Goal: Task Accomplishment & Management: Manage account settings

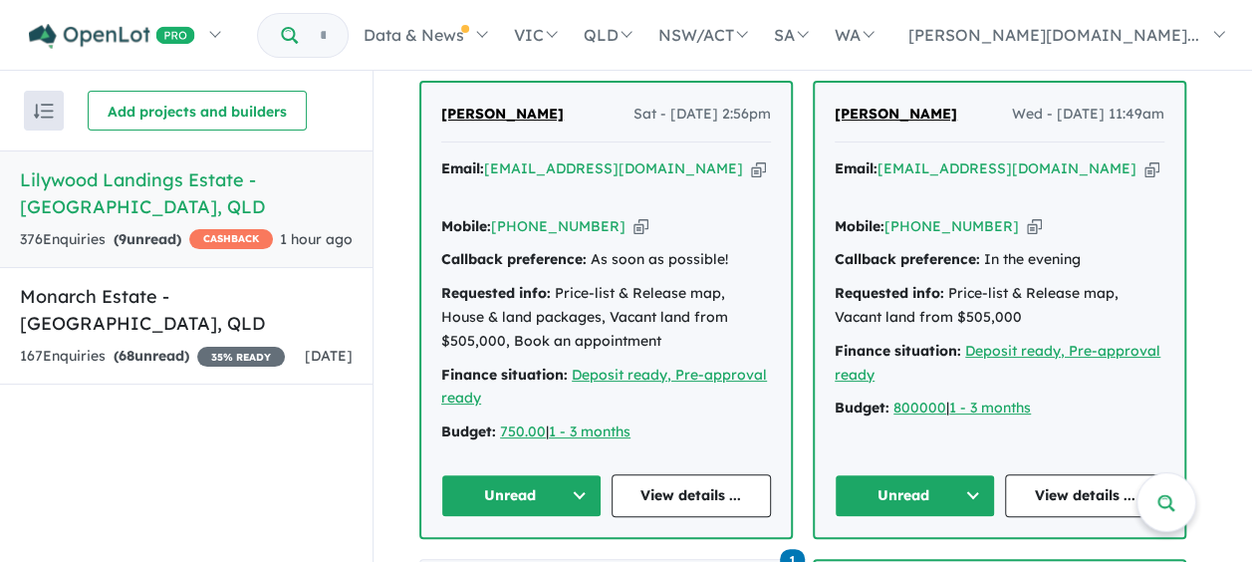
scroll to position [1058, 0]
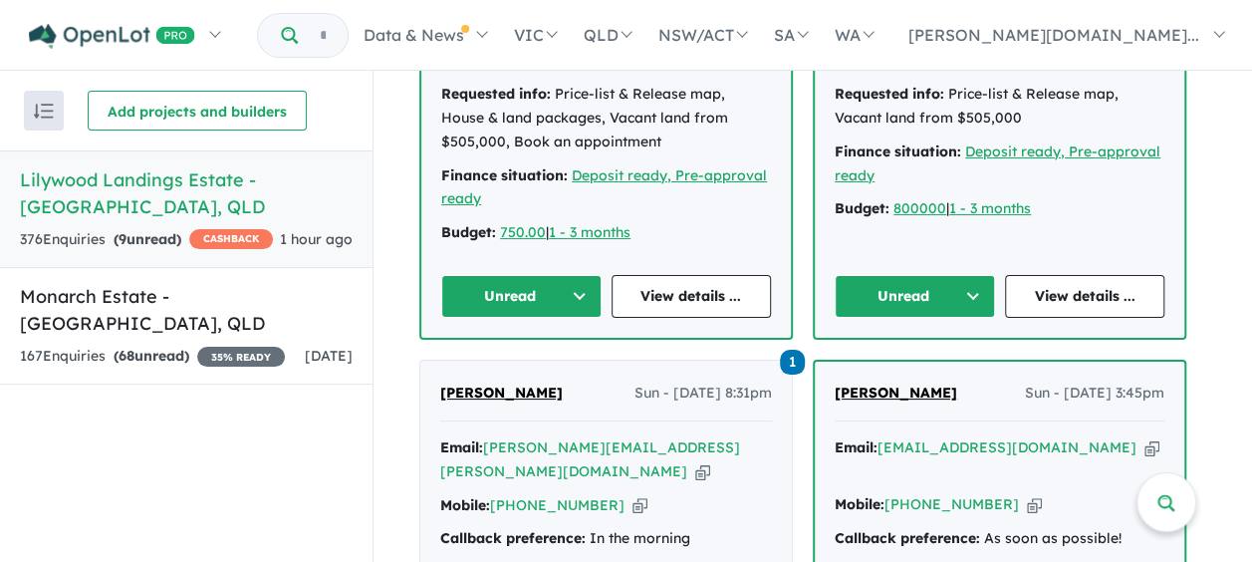
click at [539, 289] on button "Unread" at bounding box center [521, 296] width 160 height 43
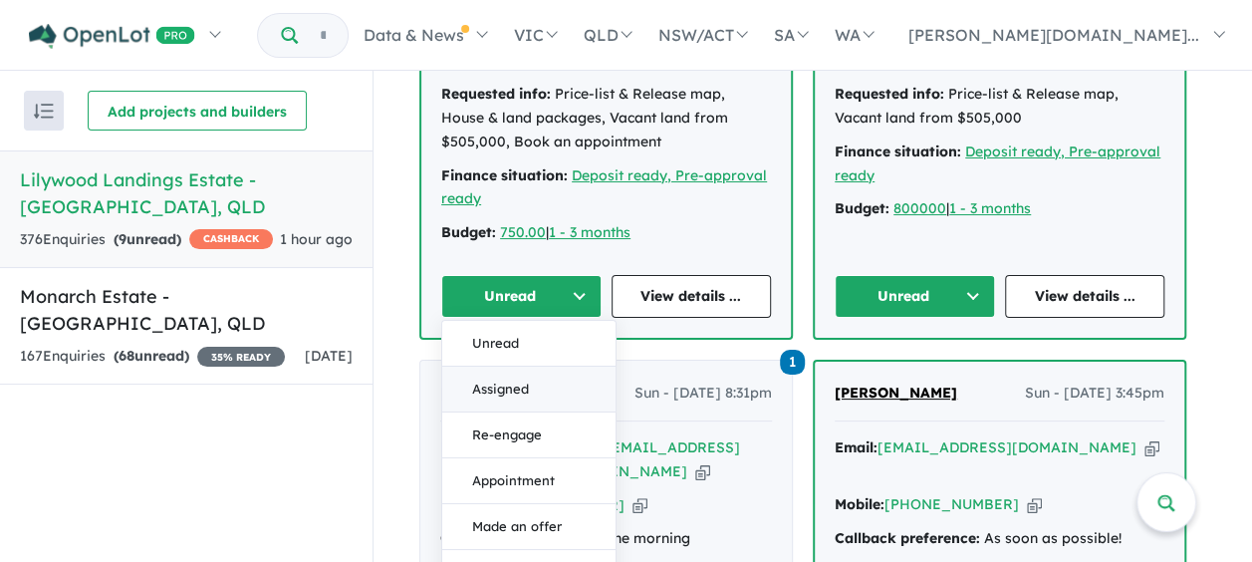
click at [510, 380] on button "Assigned" at bounding box center [528, 389] width 173 height 46
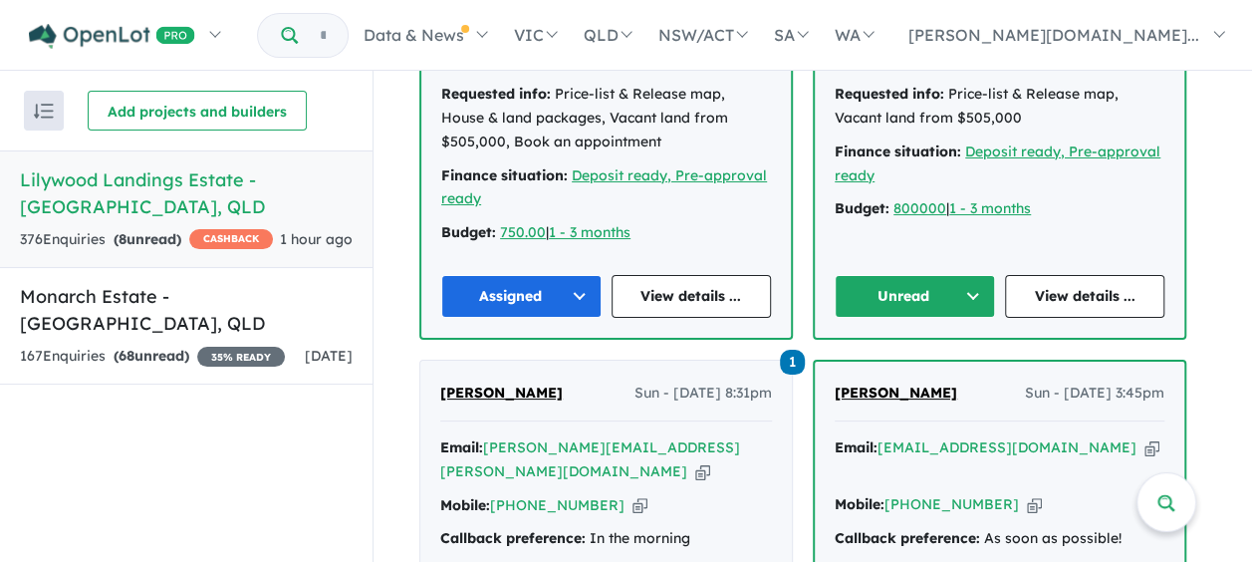
click at [952, 296] on button "Unread" at bounding box center [914, 296] width 160 height 43
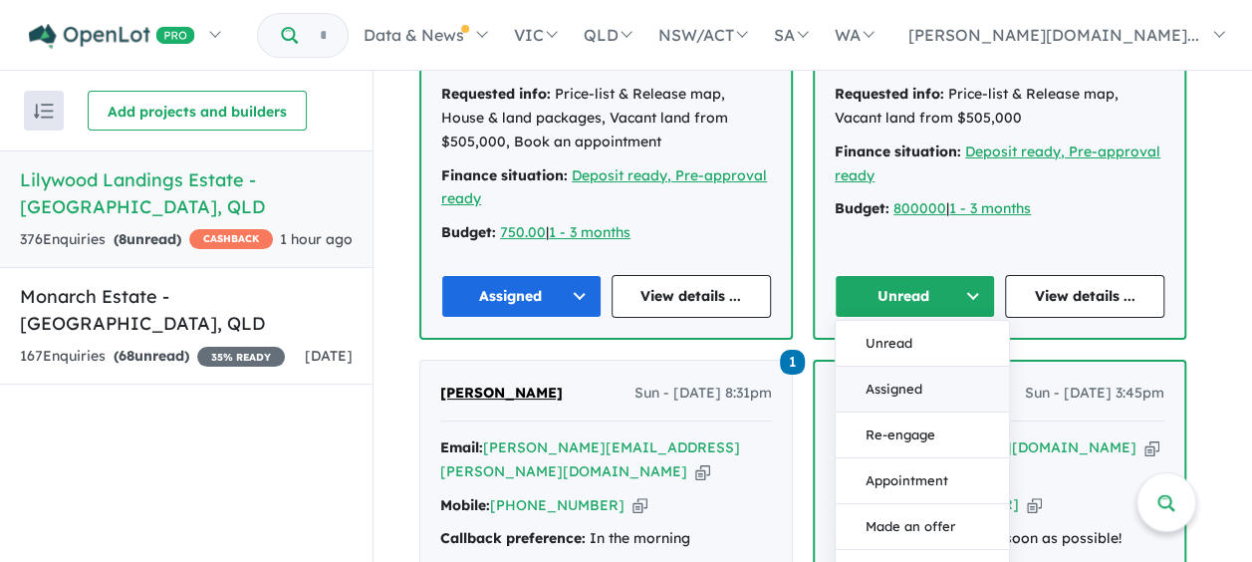
click at [896, 384] on button "Assigned" at bounding box center [921, 389] width 173 height 46
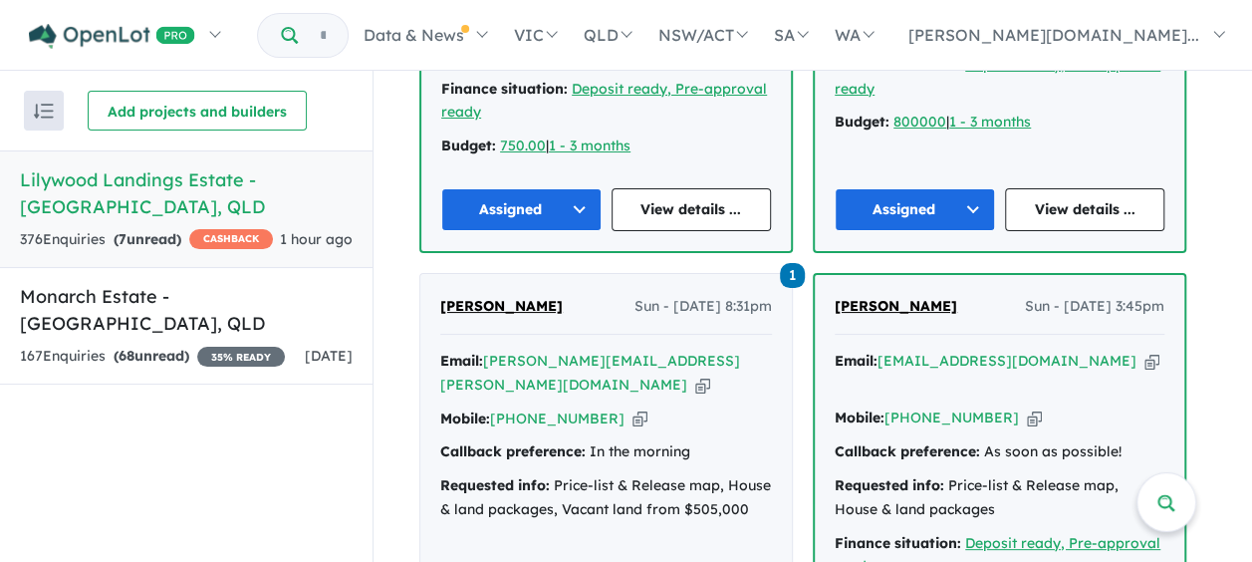
scroll to position [1258, 0]
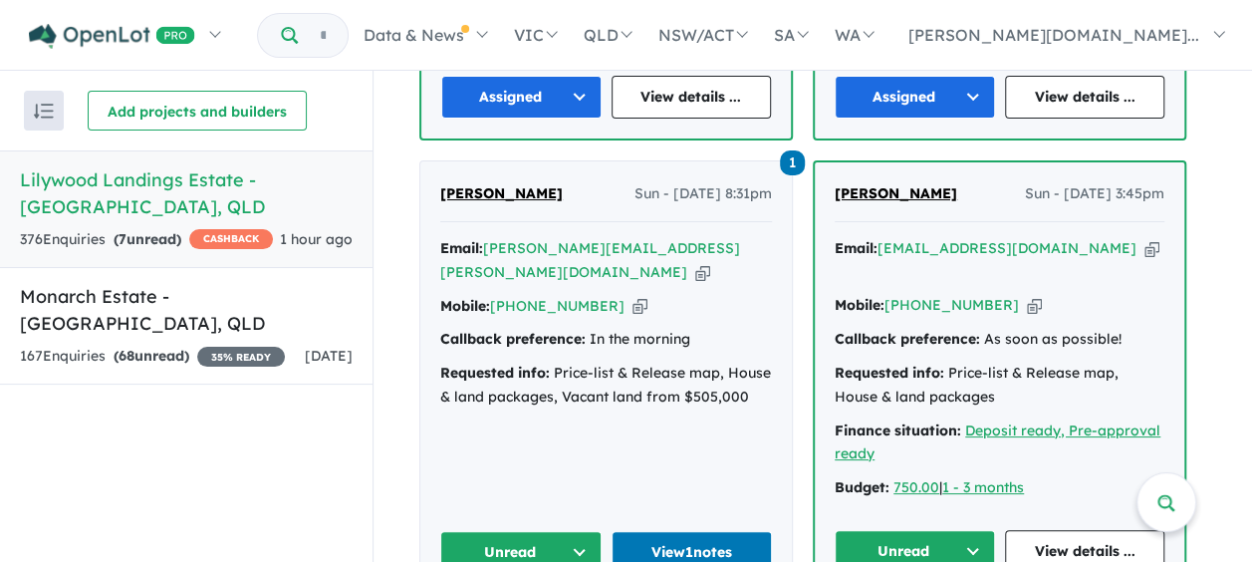
click at [535, 531] on button "Unread" at bounding box center [520, 552] width 161 height 43
click at [559, 531] on button "Unread" at bounding box center [520, 552] width 161 height 43
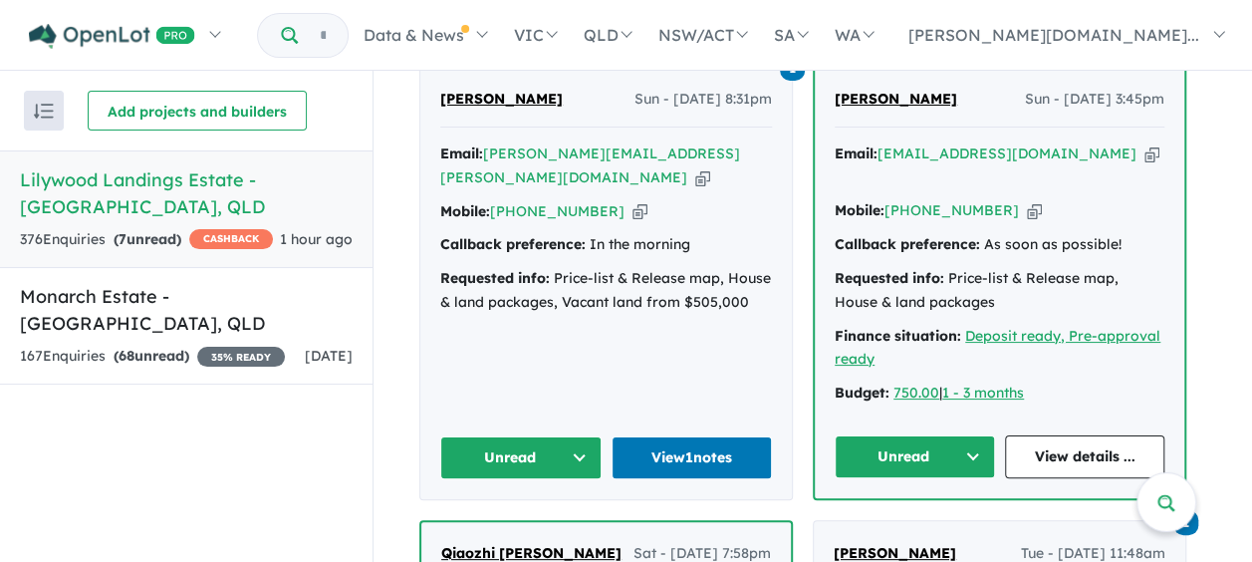
scroll to position [1656, 0]
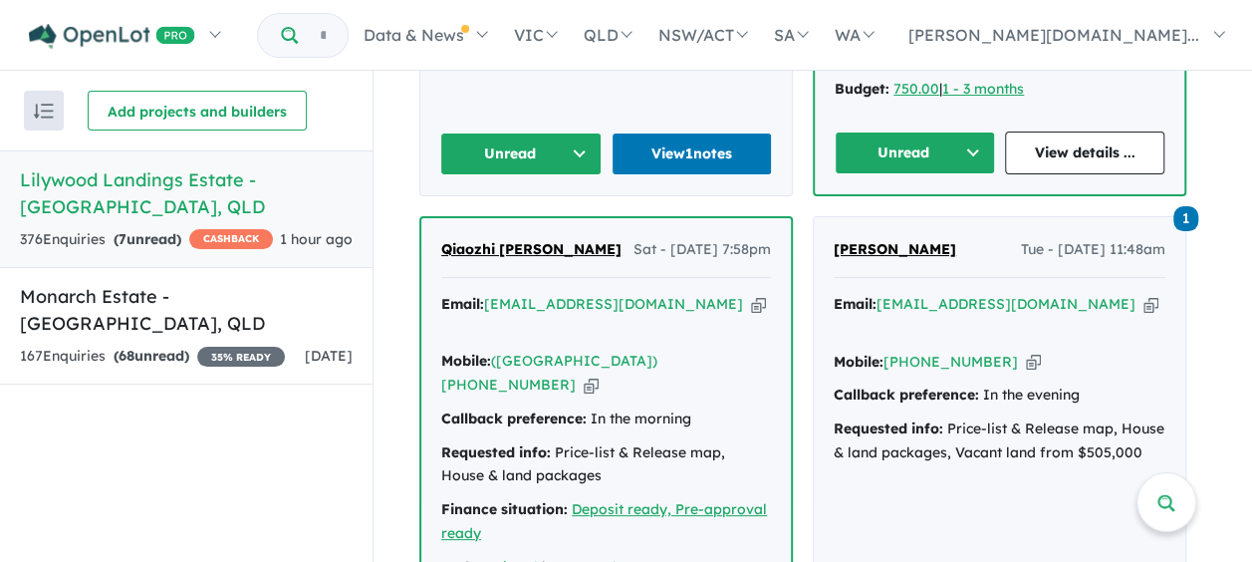
click at [560, 135] on button "Unread" at bounding box center [520, 153] width 161 height 43
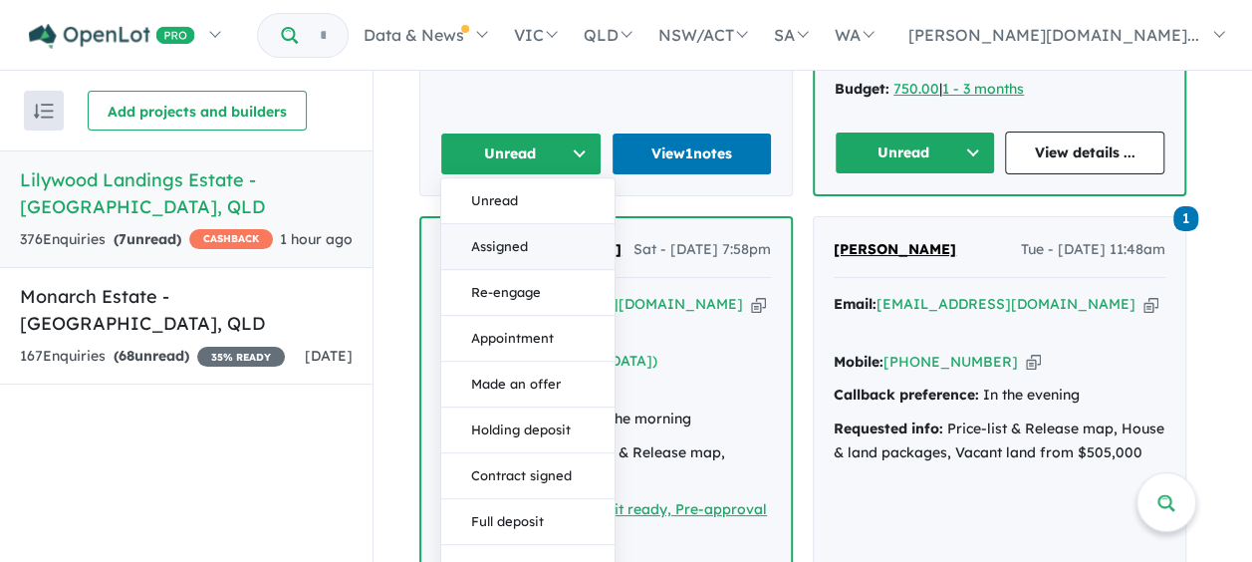
click at [510, 224] on button "Assigned" at bounding box center [527, 247] width 173 height 46
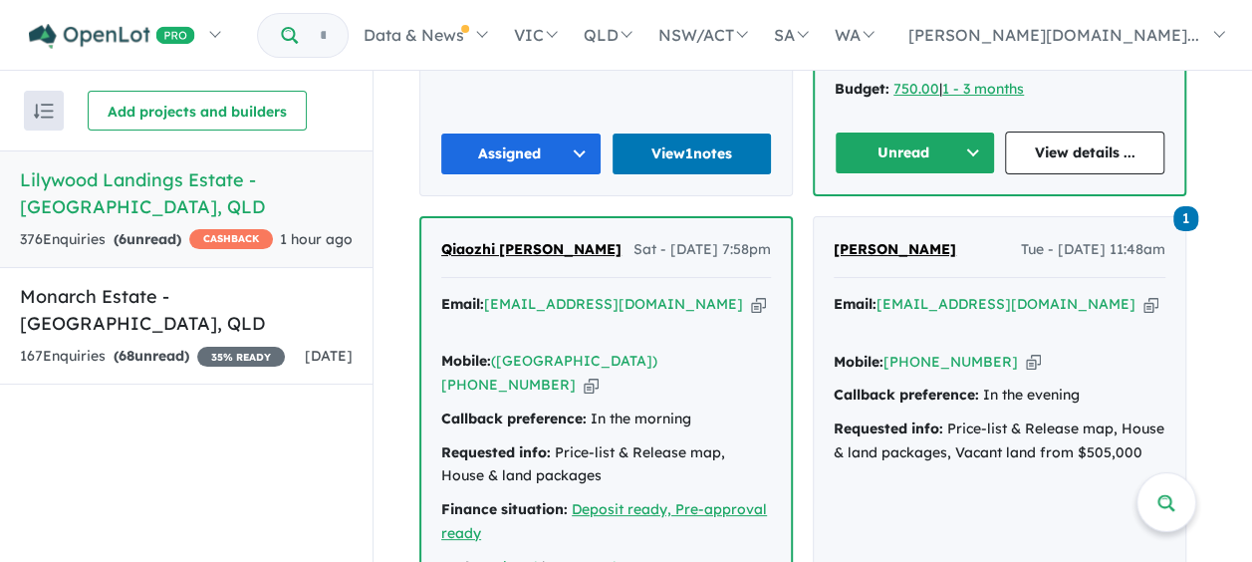
click at [919, 131] on button "Unread" at bounding box center [914, 152] width 160 height 43
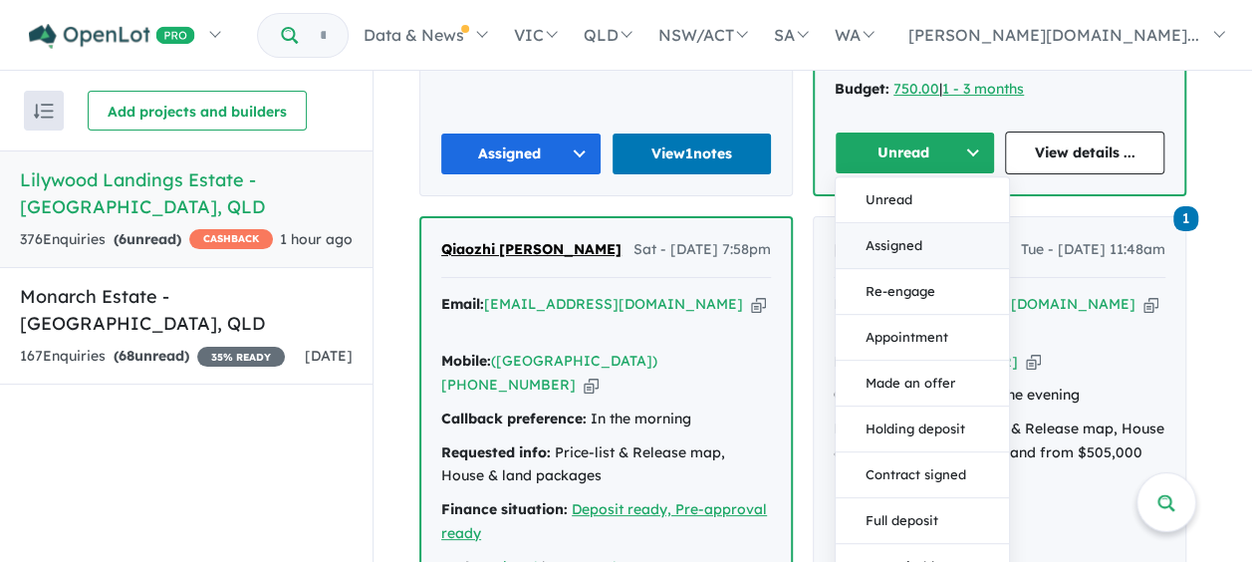
click at [906, 223] on button "Assigned" at bounding box center [921, 246] width 173 height 46
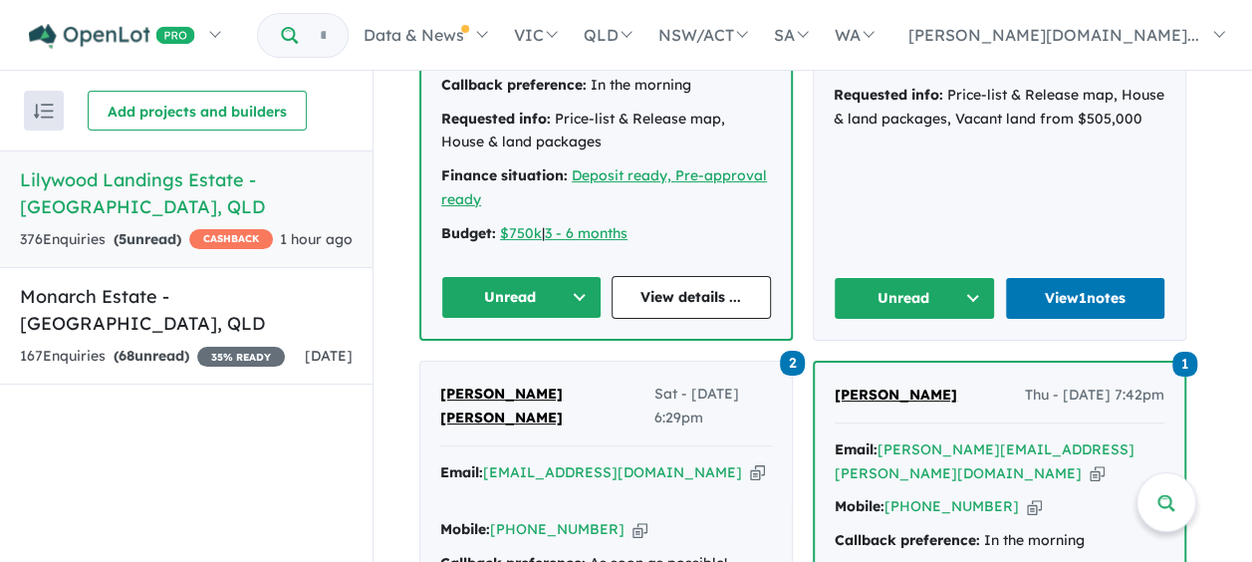
scroll to position [2054, 0]
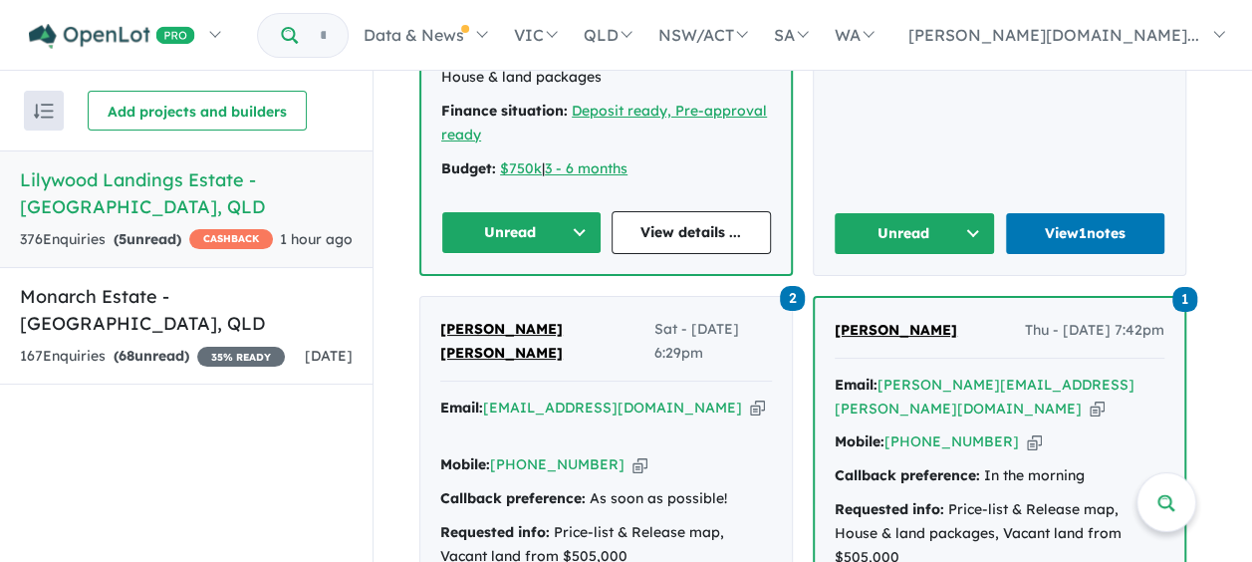
click at [518, 211] on button "Unread" at bounding box center [521, 232] width 160 height 43
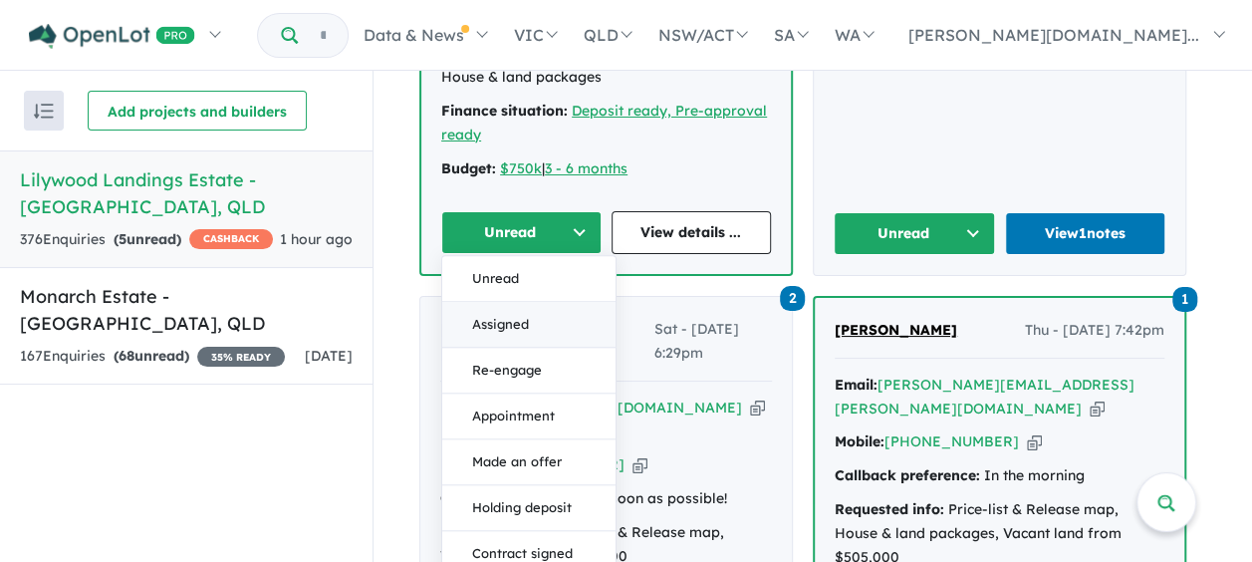
click at [506, 302] on button "Assigned" at bounding box center [528, 325] width 173 height 46
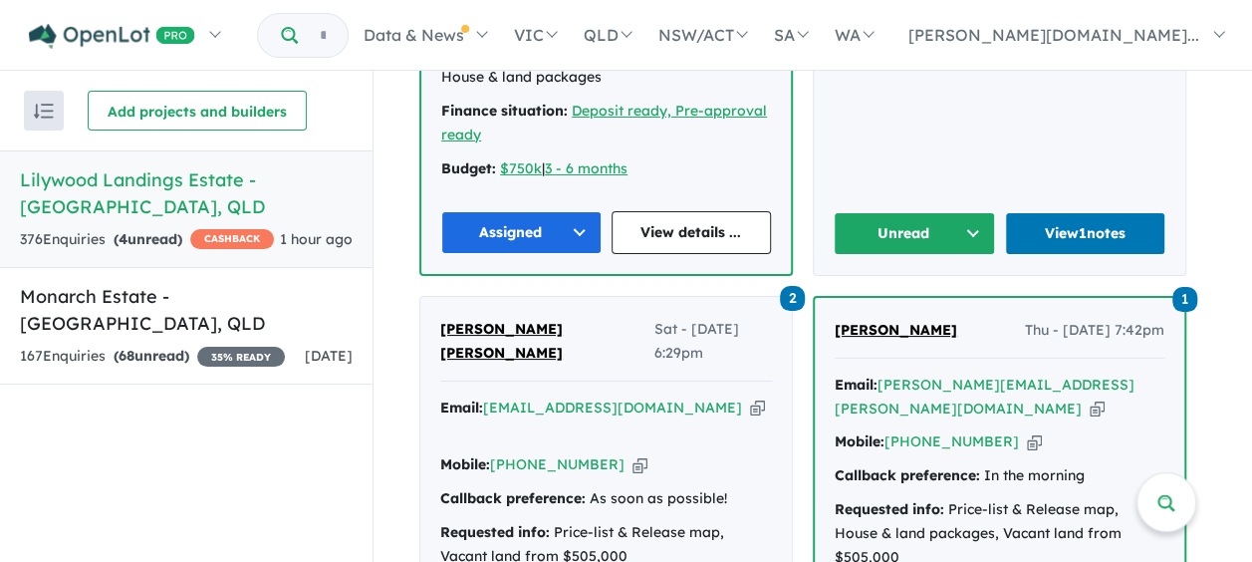
click at [908, 212] on button "Unread" at bounding box center [913, 233] width 161 height 43
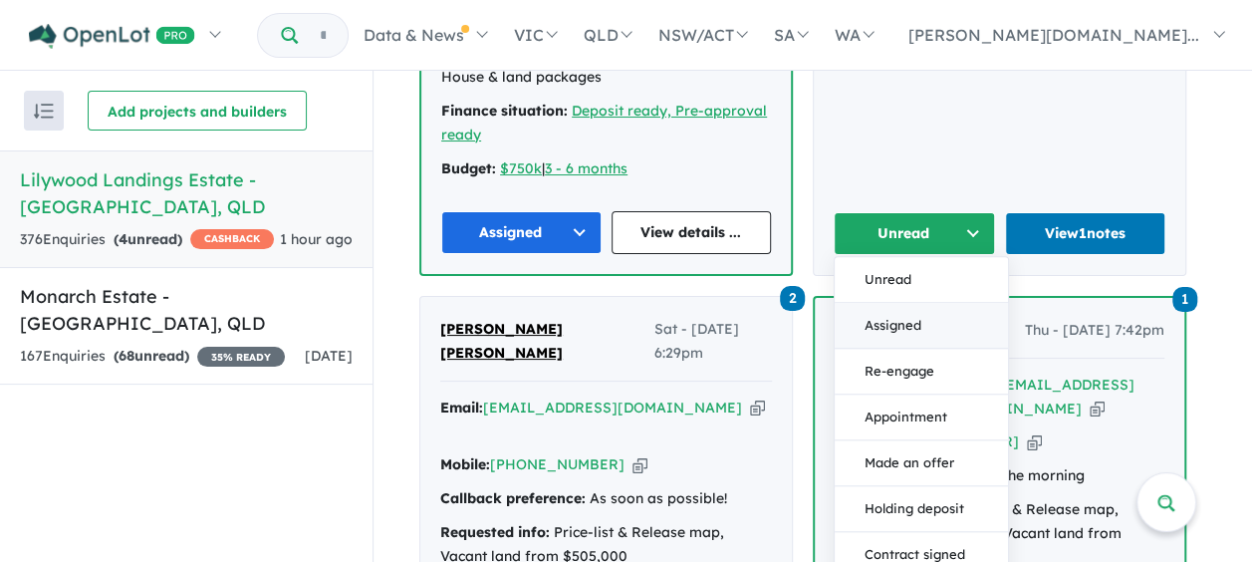
click at [896, 303] on button "Assigned" at bounding box center [920, 326] width 173 height 46
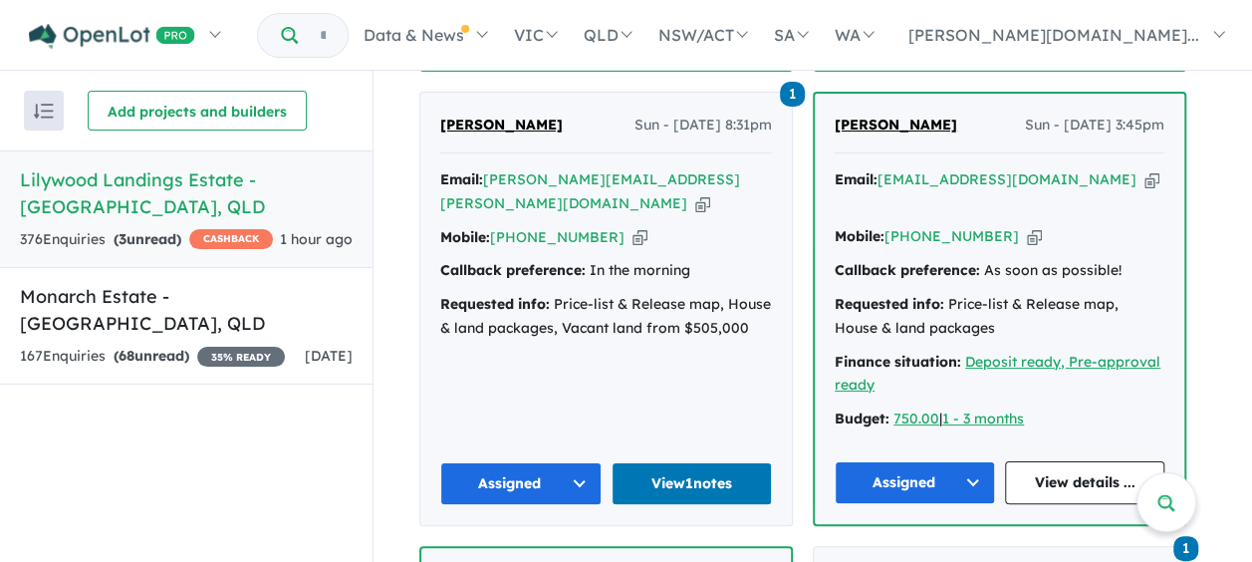
scroll to position [1357, 0]
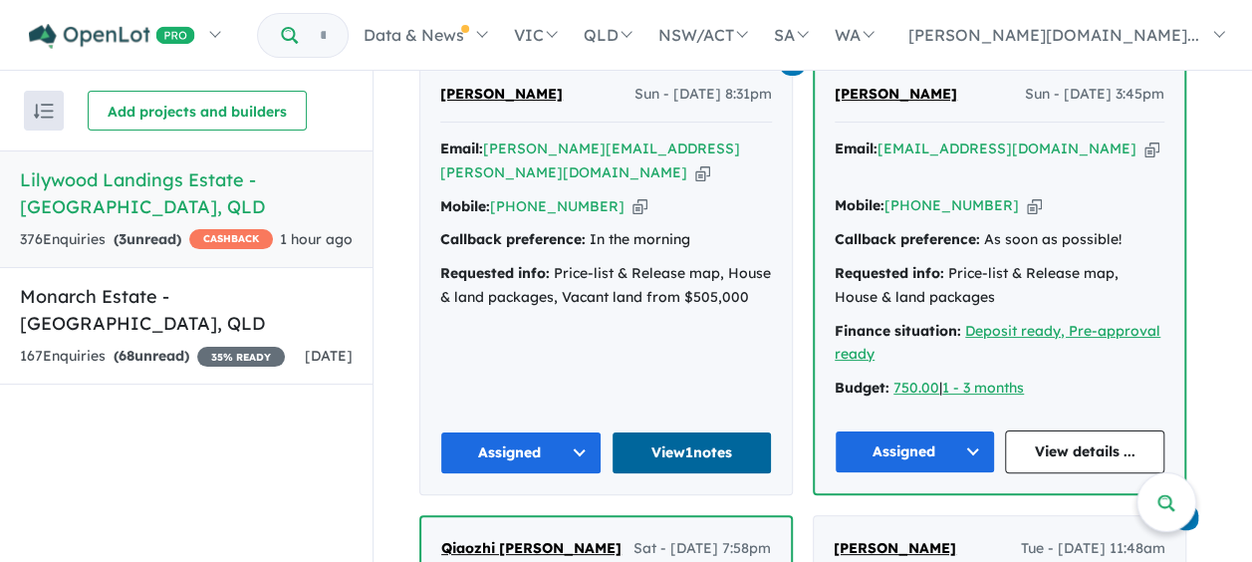
click at [717, 431] on link "View 1 notes" at bounding box center [691, 452] width 161 height 43
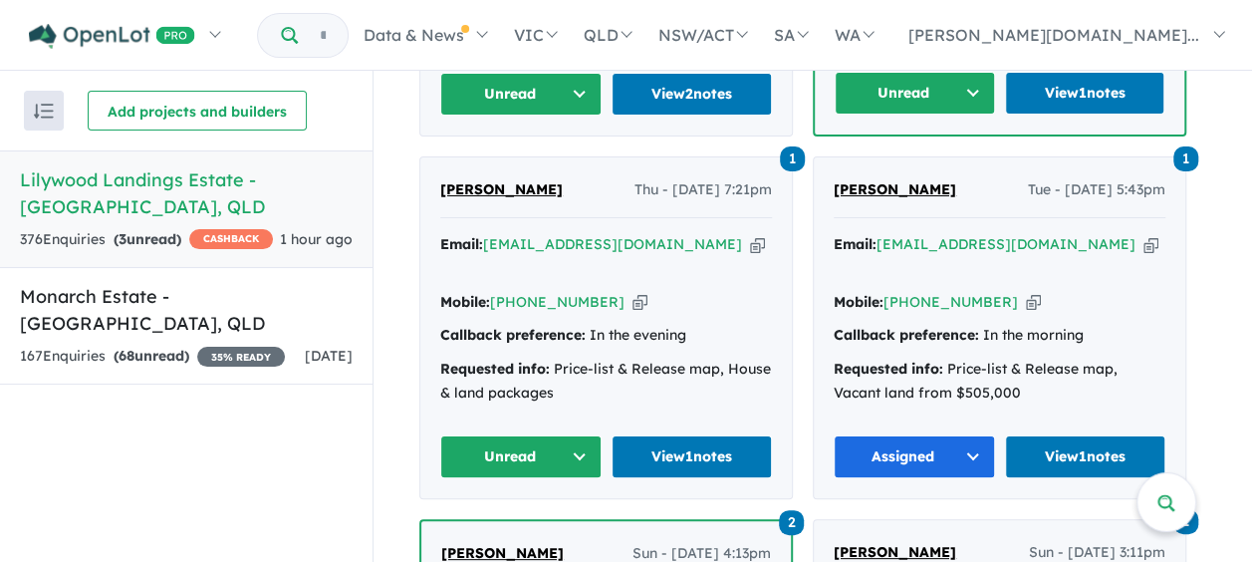
scroll to position [2651, 0]
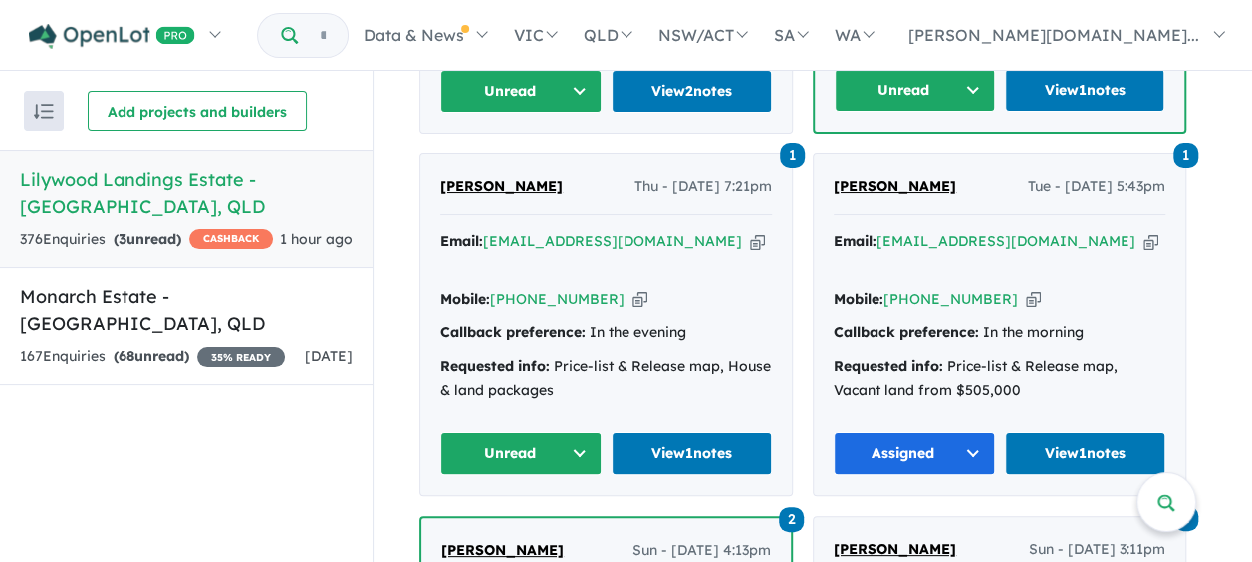
click at [575, 432] on button "Unread" at bounding box center [520, 453] width 161 height 43
click at [510, 523] on button "Assigned" at bounding box center [527, 546] width 173 height 46
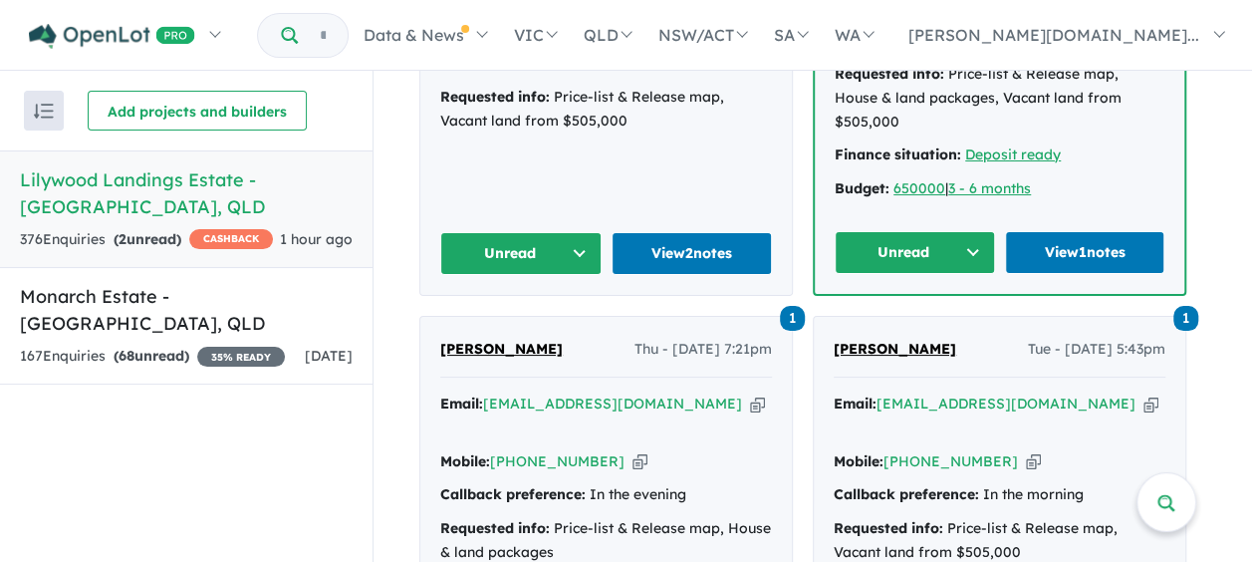
scroll to position [2253, 0]
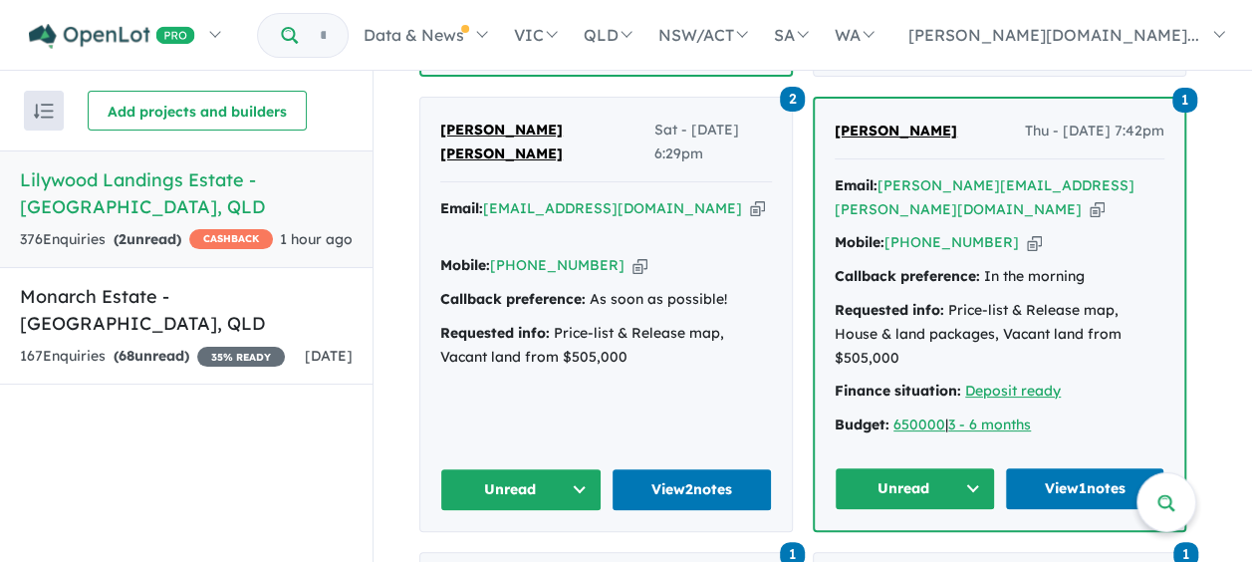
click at [944, 467] on button "Unread" at bounding box center [914, 488] width 160 height 43
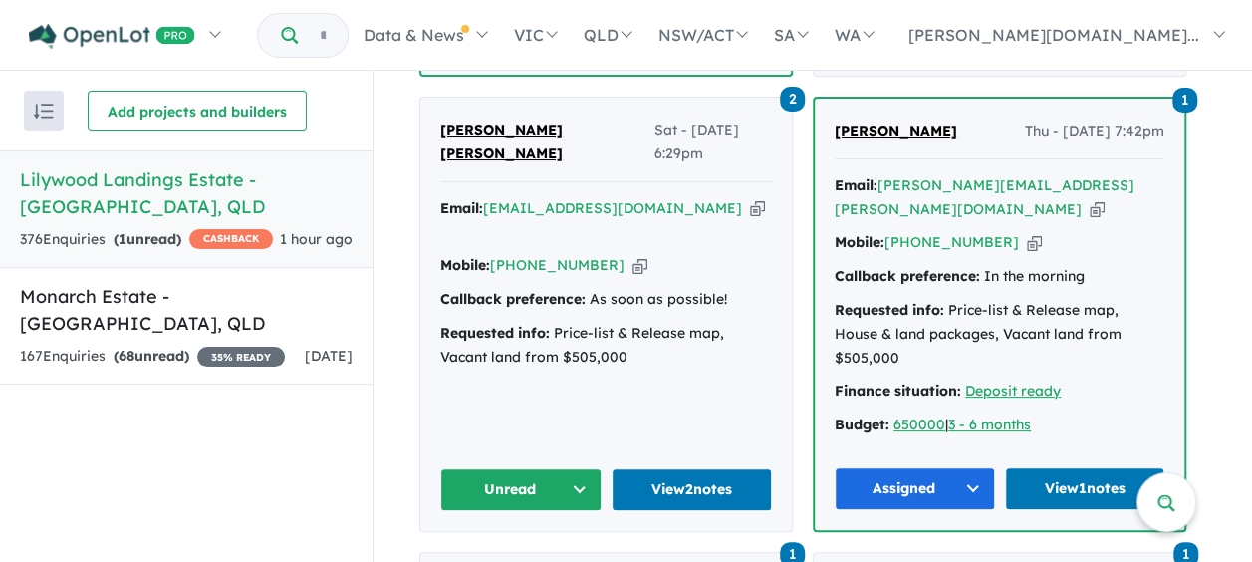
click at [573, 468] on button "Unread" at bounding box center [520, 489] width 161 height 43
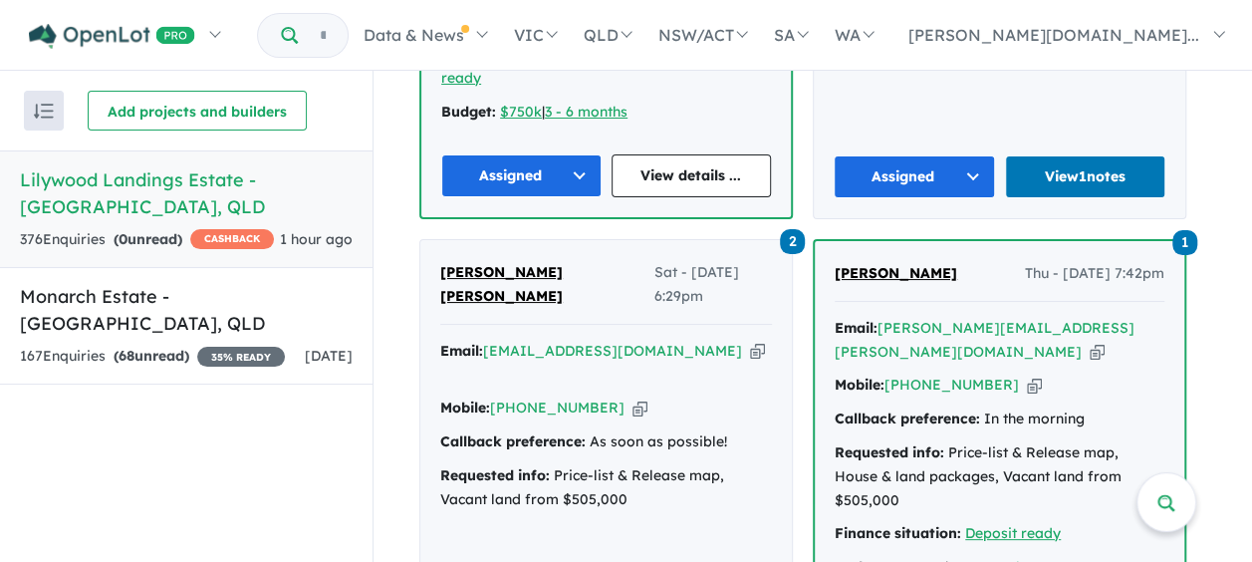
scroll to position [2353, 0]
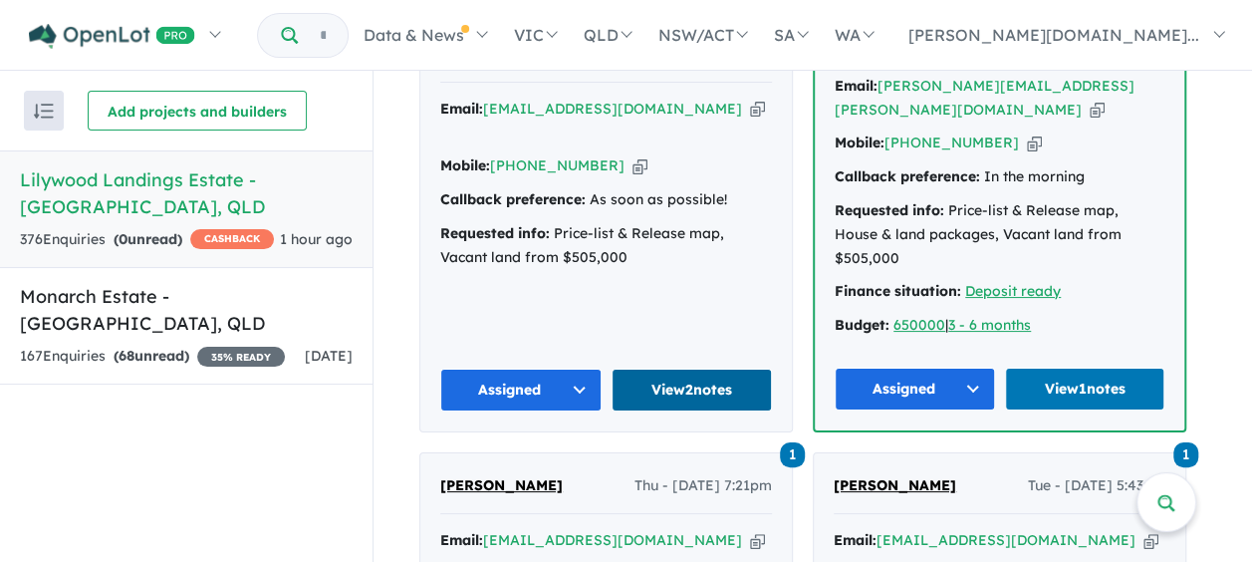
click at [718, 368] on link "View 2 notes" at bounding box center [691, 389] width 161 height 43
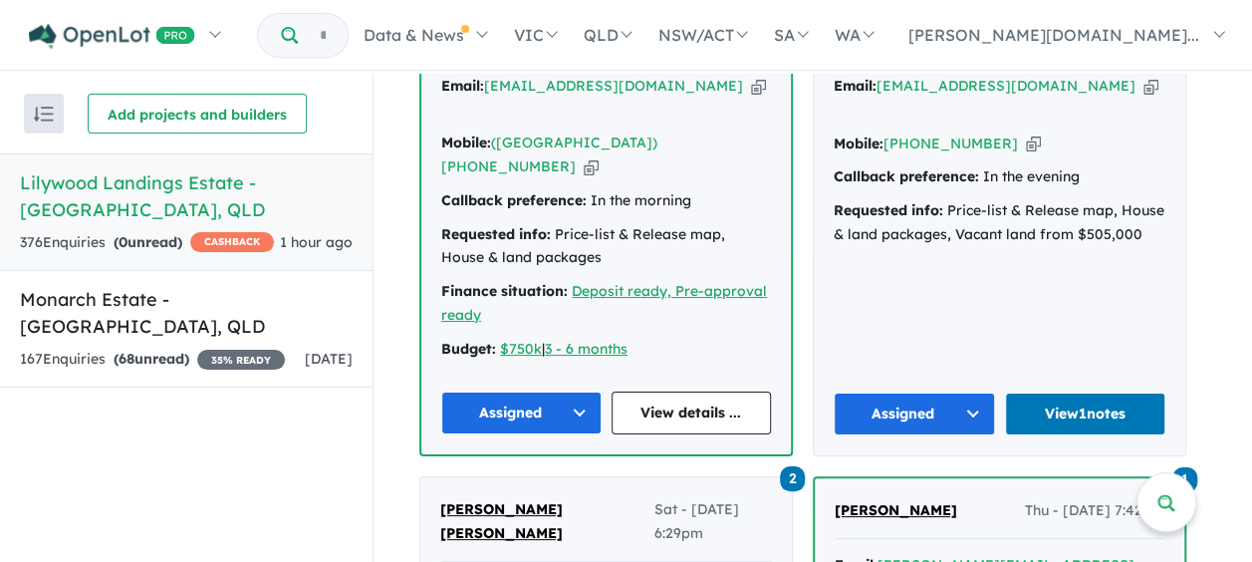
scroll to position [1892, 0]
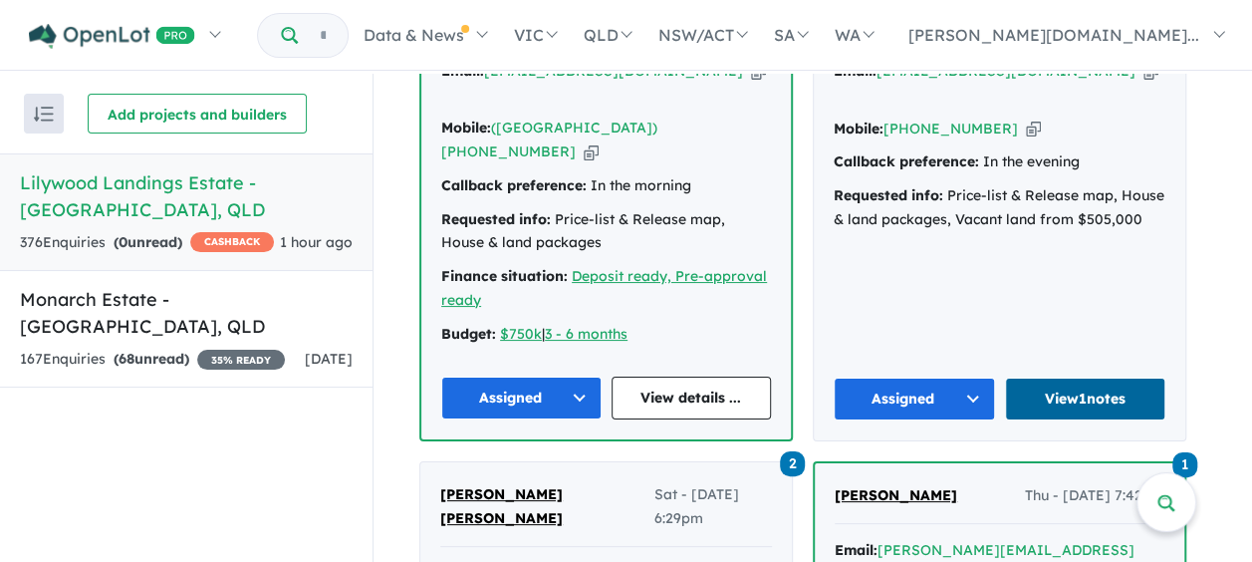
click at [1090, 377] on link "View 1 notes" at bounding box center [1085, 398] width 161 height 43
click at [187, 341] on link "Monarch Estate - [GEOGRAPHIC_DATA] , [GEOGRAPHIC_DATA] 167 Enquir ies ( 68 unre…" at bounding box center [186, 328] width 372 height 117
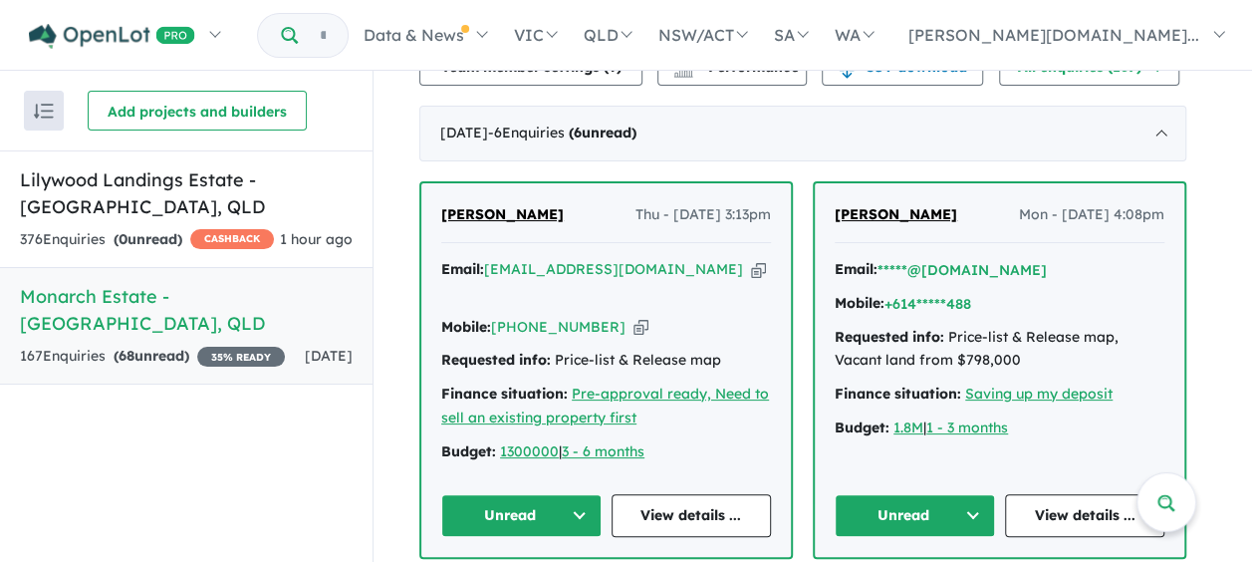
scroll to position [673, 0]
